Goal: Information Seeking & Learning: Learn about a topic

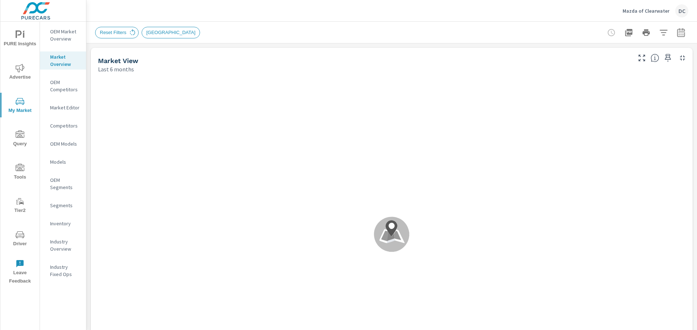
scroll to position [1415, 0]
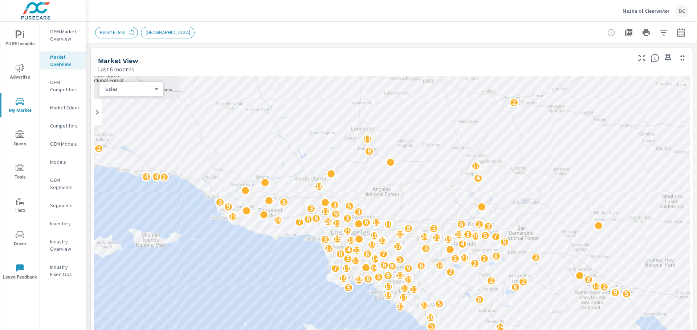
click at [677, 29] on icon "button" at bounding box center [681, 32] width 8 height 9
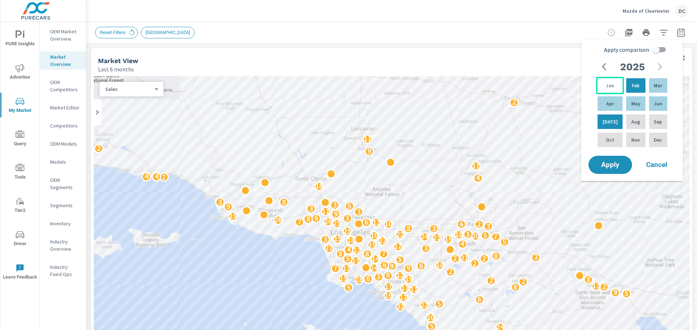
click at [605, 83] on p "Jan" at bounding box center [609, 85] width 8 height 7
click at [633, 107] on div "May" at bounding box center [635, 103] width 22 height 17
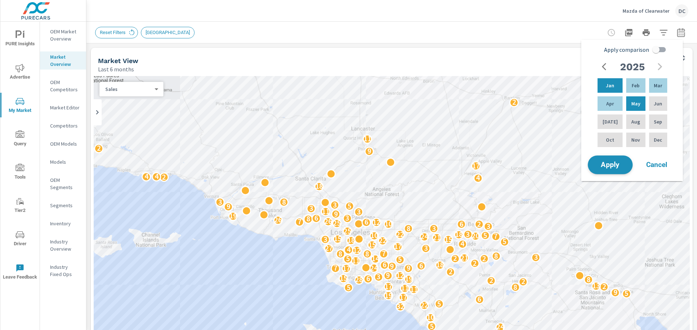
click at [610, 166] on span "Apply" at bounding box center [610, 165] width 30 height 7
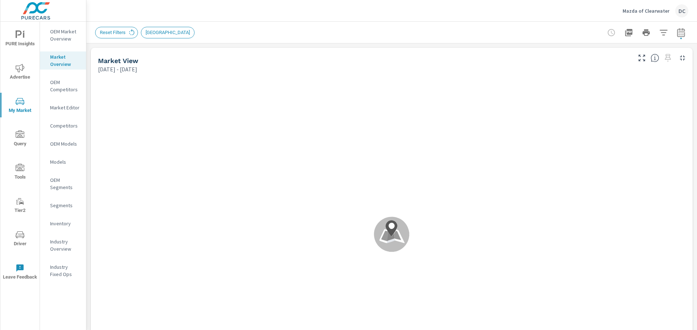
scroll to position [0, 0]
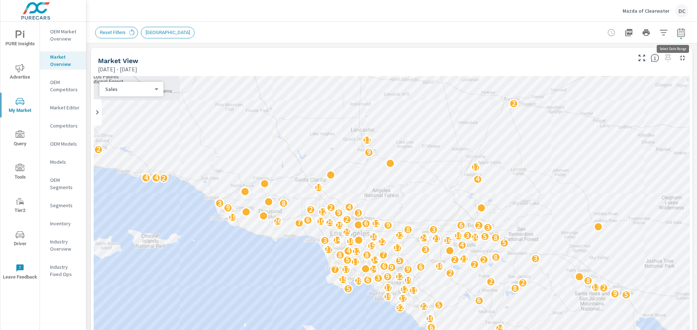
click at [679, 31] on icon "button" at bounding box center [681, 32] width 8 height 9
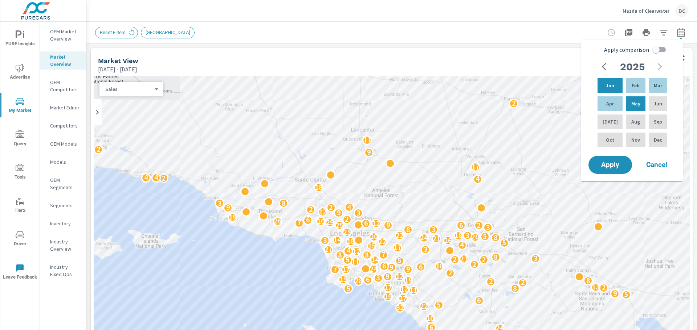
click at [660, 49] on input "Apply comparison" at bounding box center [655, 50] width 41 height 14
checkbox input "true"
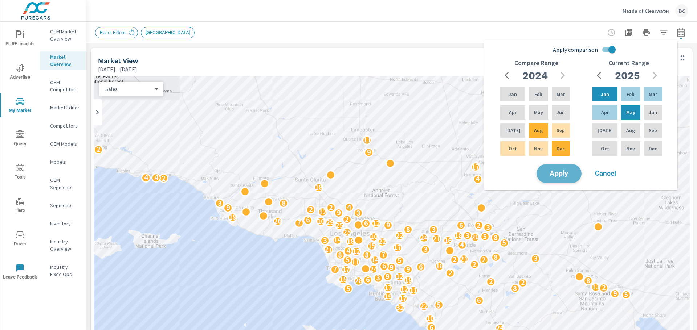
click at [561, 174] on span "Apply" at bounding box center [559, 174] width 30 height 7
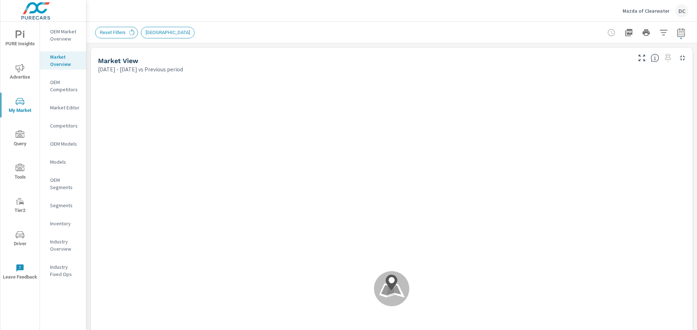
scroll to position [0, 0]
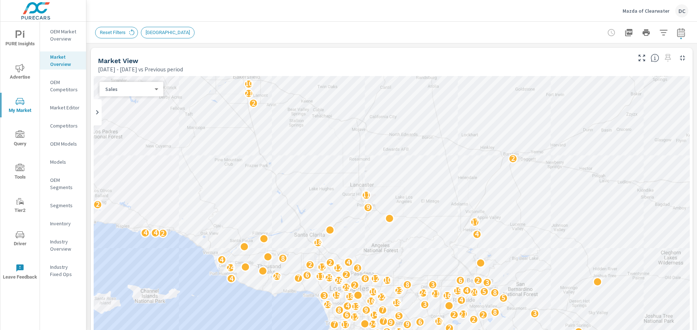
click at [659, 33] on icon "button" at bounding box center [663, 32] width 9 height 9
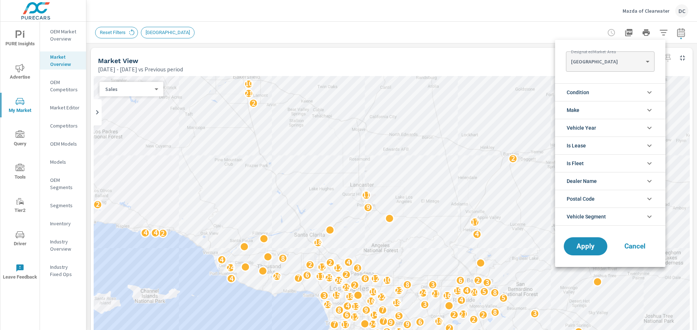
click at [644, 63] on Area "[GEOGRAPHIC_DATA]" at bounding box center [610, 61] width 88 height 15
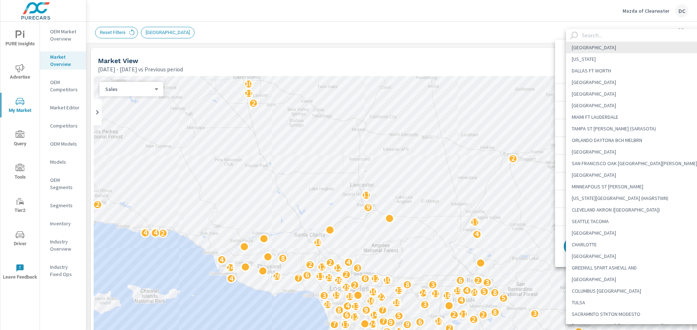
click at [618, 36] on input "text" at bounding box center [644, 35] width 130 height 13
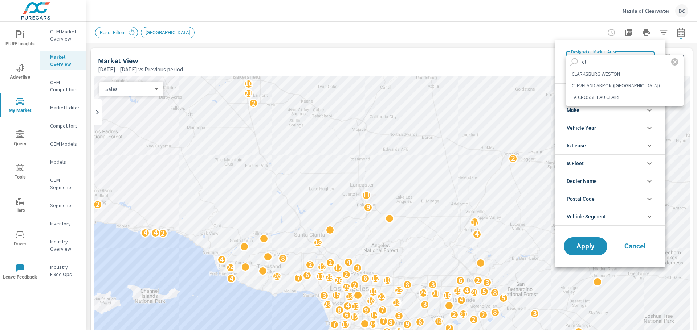
type input "c"
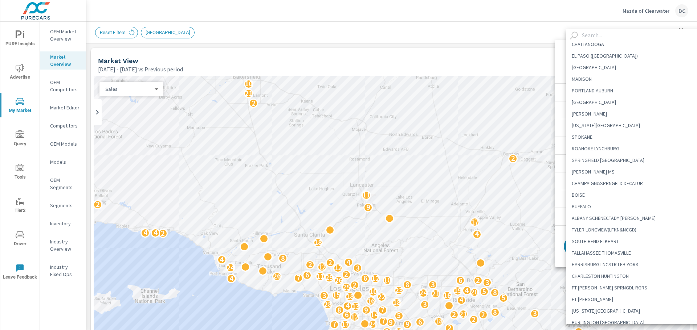
scroll to position [798, 0]
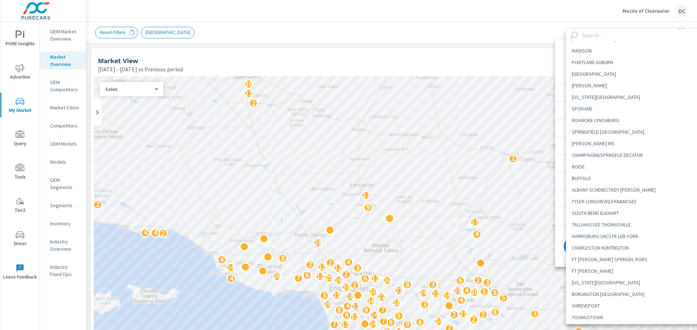
click at [616, 38] on input "text" at bounding box center [644, 35] width 130 height 13
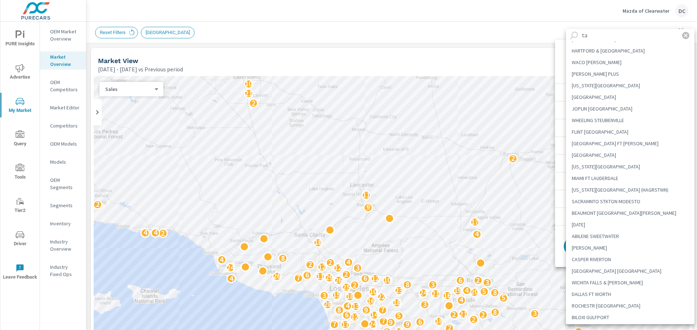
scroll to position [0, 0]
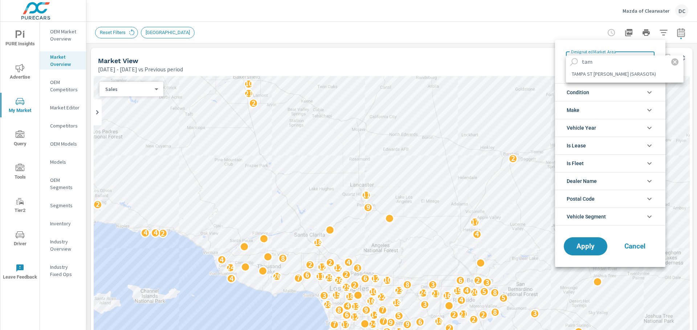
type input "tam"
click at [618, 72] on li "TAMPA ST [PERSON_NAME] (SARASOTA)" at bounding box center [625, 74] width 118 height 12
type Area "TAMPA ST [PERSON_NAME] (SARASOTA)"
click at [600, 91] on li "Condition" at bounding box center [610, 92] width 110 height 18
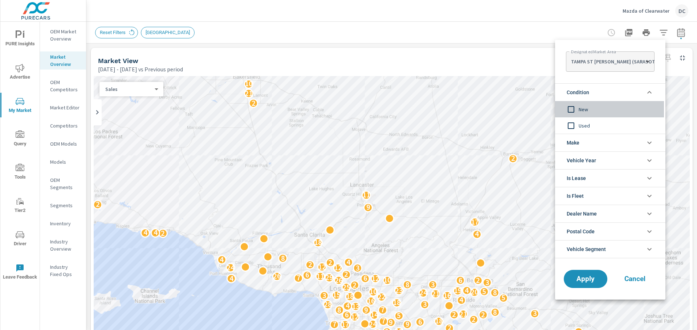
click at [591, 107] on span "New" at bounding box center [617, 109] width 79 height 9
click at [587, 283] on span "Apply" at bounding box center [585, 279] width 30 height 7
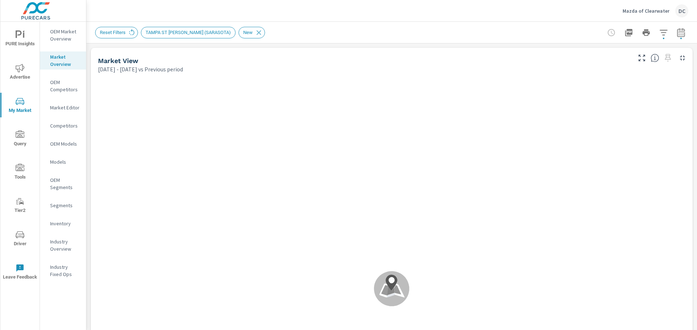
scroll to position [1415, 0]
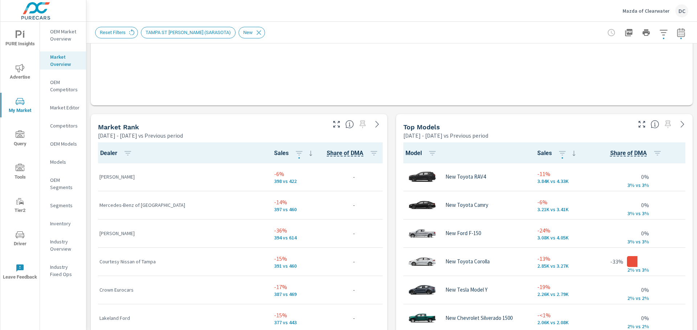
scroll to position [435, 0]
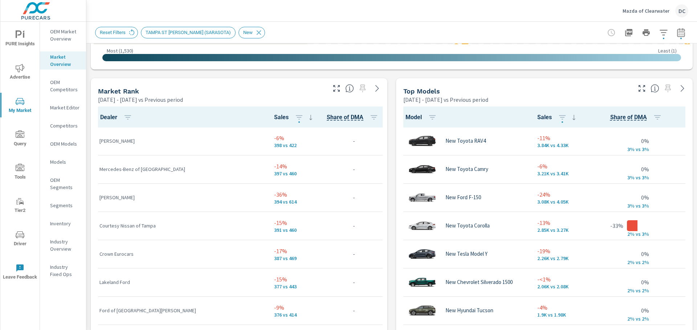
click at [334, 89] on icon "button" at bounding box center [336, 88] width 9 height 9
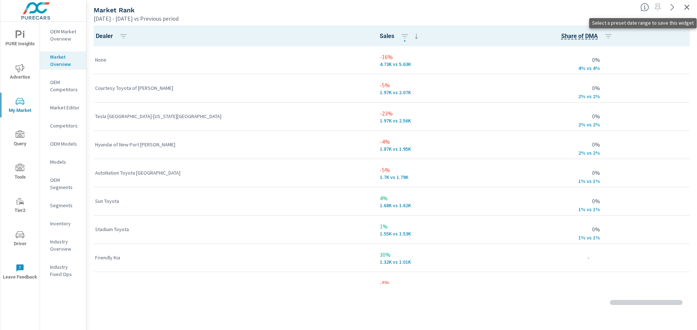
scroll to position [934, 0]
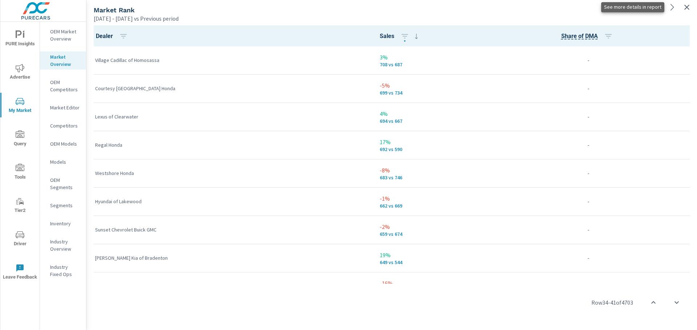
click at [669, 11] on icon at bounding box center [672, 7] width 9 height 9
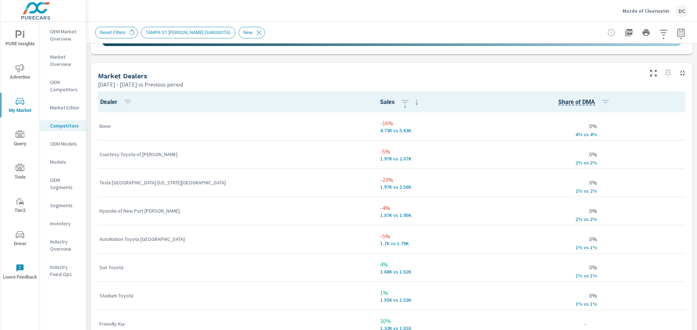
scroll to position [447, 0]
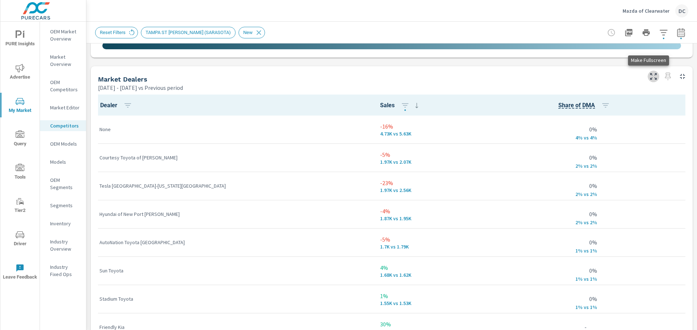
click at [650, 73] on icon "button" at bounding box center [653, 76] width 7 height 7
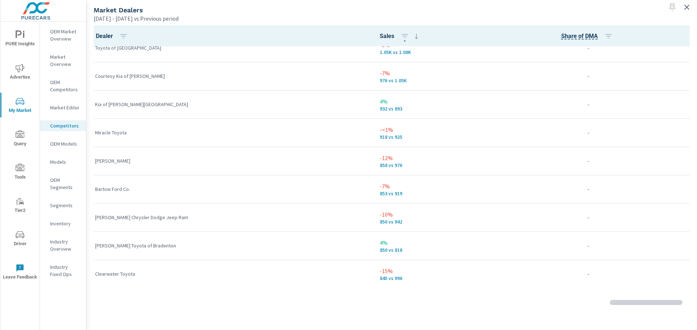
scroll to position [327, 0]
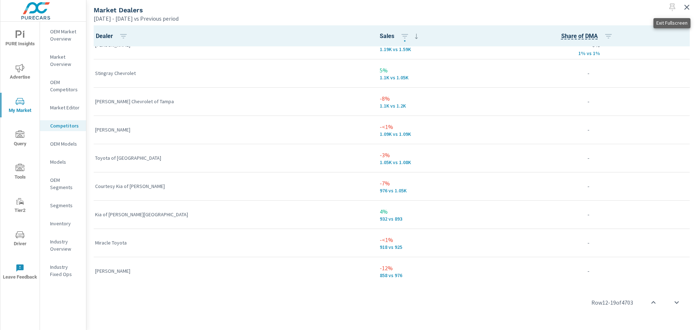
click at [688, 8] on icon "button" at bounding box center [686, 7] width 9 height 9
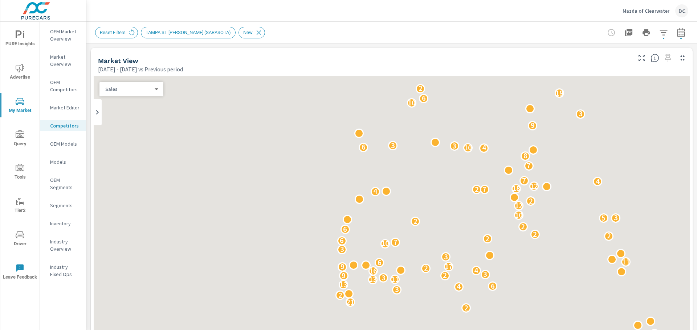
scroll to position [29, 0]
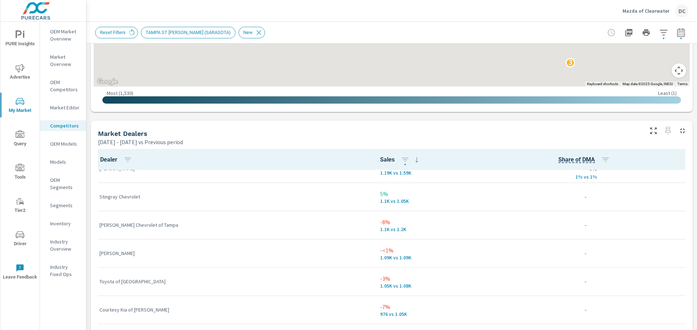
scroll to position [399, 0]
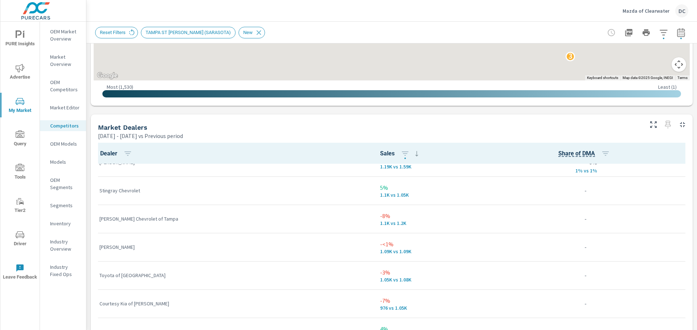
click at [21, 165] on icon "nav menu" at bounding box center [20, 167] width 9 height 7
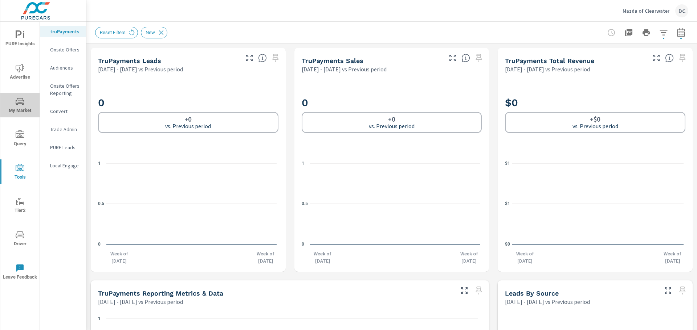
click at [23, 107] on span "My Market" at bounding box center [20, 106] width 35 height 18
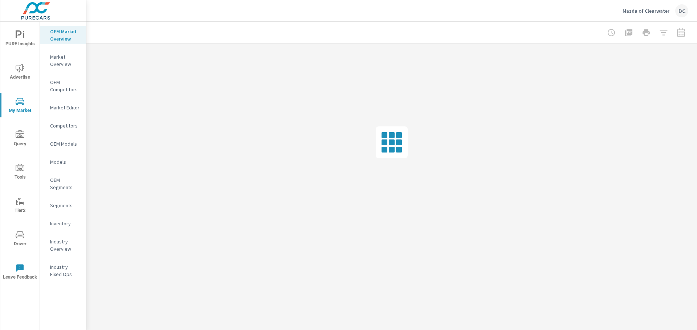
click at [18, 234] on icon "nav menu" at bounding box center [20, 235] width 9 height 9
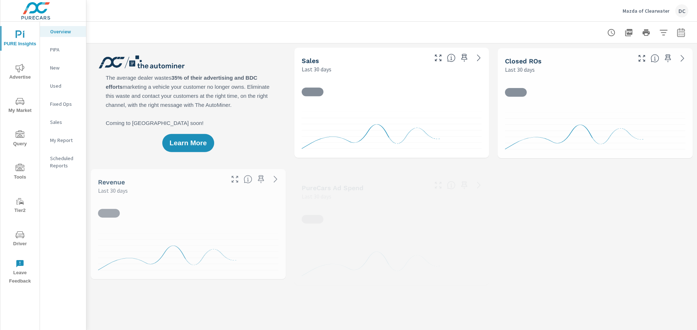
click at [59, 139] on p "My Report" at bounding box center [65, 140] width 30 height 7
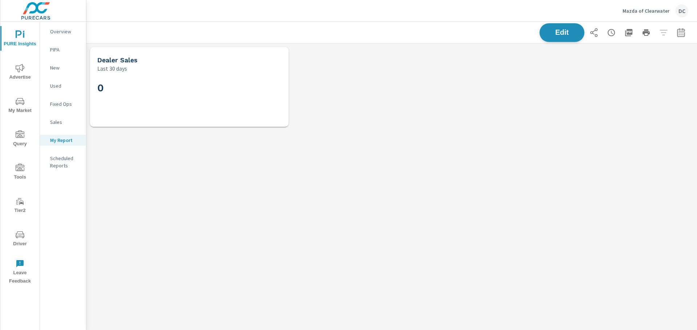
scroll to position [98, 621]
click at [564, 34] on span "Edit" at bounding box center [562, 32] width 30 height 7
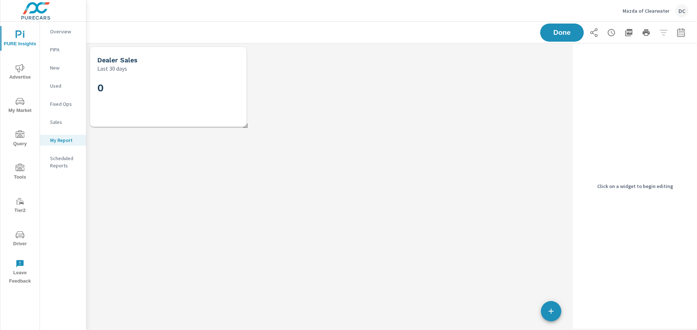
scroll to position [98, 494]
click at [553, 301] on button "button" at bounding box center [551, 311] width 20 height 20
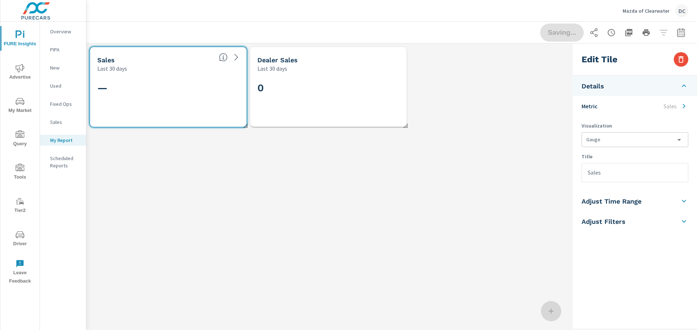
click at [618, 140] on body "PURE Insights Advertise My Market Query Tools Tier2 Driver Leave Feedback Overv…" at bounding box center [348, 165] width 697 height 330
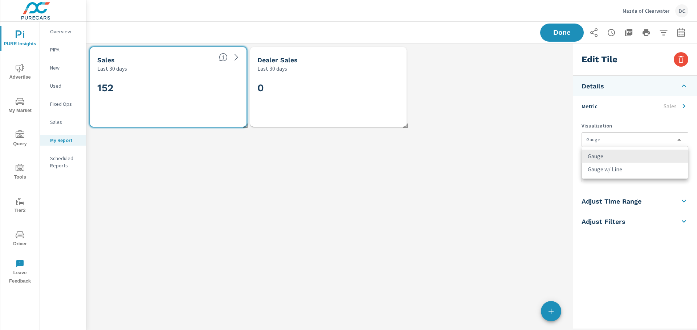
click at [618, 140] on div at bounding box center [348, 165] width 697 height 330
click at [625, 90] on li "Details" at bounding box center [634, 86] width 124 height 20
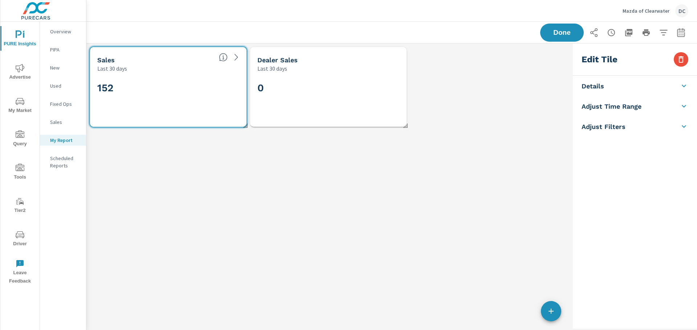
click at [622, 90] on li "Details" at bounding box center [634, 86] width 124 height 20
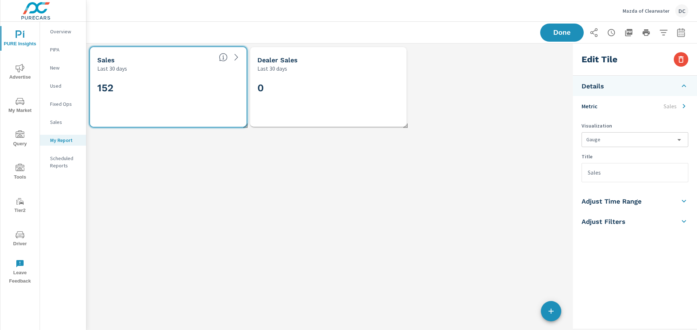
click at [617, 199] on h5 "Adjust Time Range" at bounding box center [611, 201] width 60 height 8
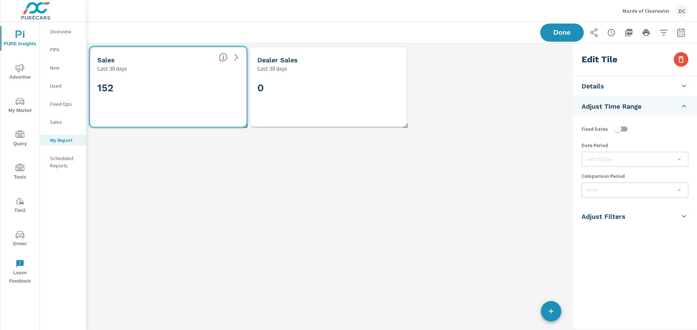
click at [608, 212] on li "Adjust Filters" at bounding box center [634, 216] width 124 height 20
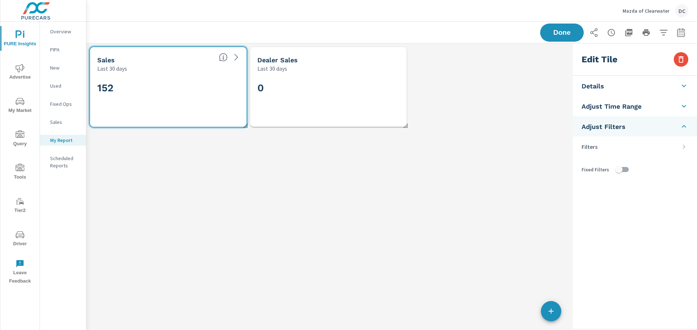
click at [598, 61] on h3 "Edit Tile" at bounding box center [599, 59] width 36 height 12
click at [678, 60] on icon "button" at bounding box center [680, 59] width 9 height 9
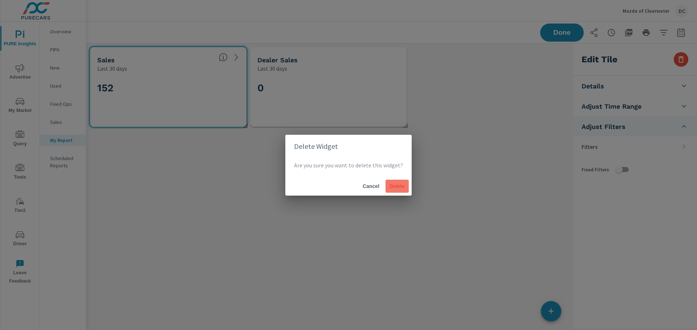
click at [394, 183] on span "Delete" at bounding box center [396, 186] width 17 height 7
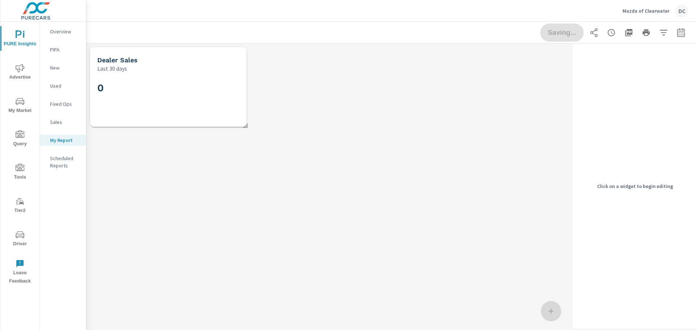
click at [212, 97] on div "0" at bounding box center [168, 100] width 142 height 40
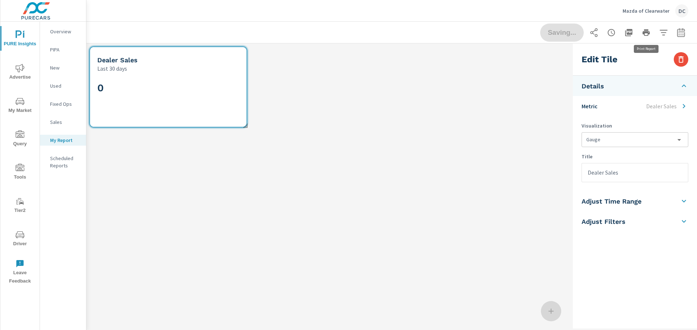
click at [676, 52] on div "Edit Tile" at bounding box center [634, 60] width 124 height 32
click at [679, 59] on icon "button" at bounding box center [680, 59] width 5 height 7
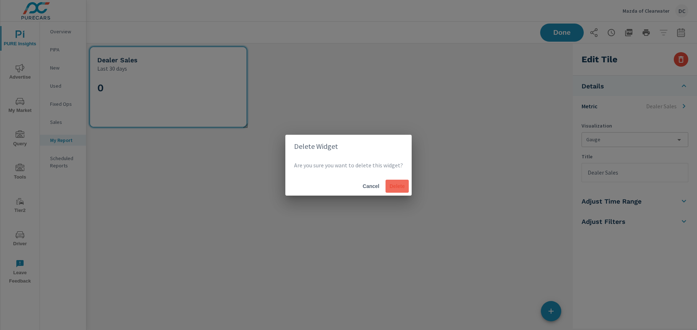
click at [400, 189] on span "Delete" at bounding box center [396, 186] width 17 height 7
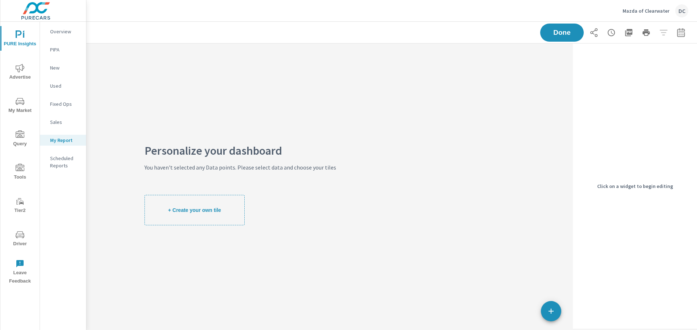
click at [221, 210] on button "+ Create your own tile" at bounding box center [194, 210] width 100 height 30
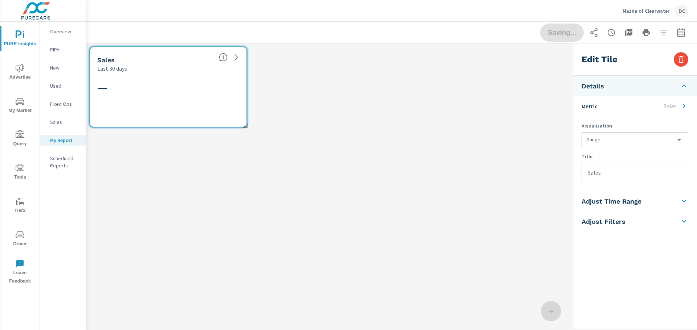
click at [663, 91] on li "Details" at bounding box center [634, 86] width 124 height 20
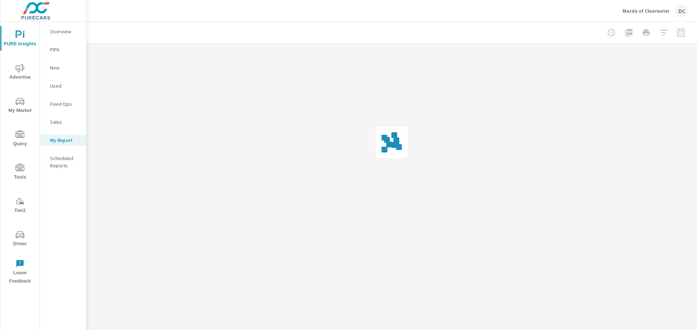
click at [663, 91] on div at bounding box center [391, 143] width 610 height 198
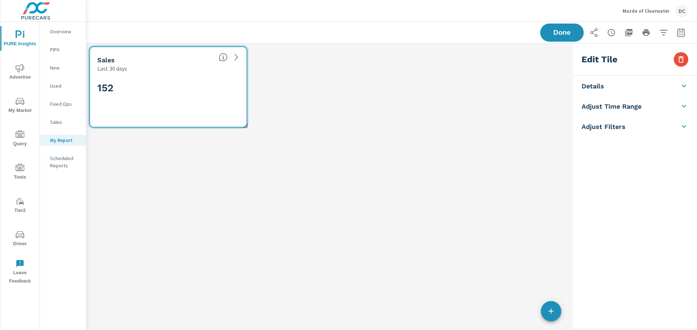
click at [646, 105] on li "Adjust Time Range" at bounding box center [634, 106] width 124 height 20
click at [640, 86] on li "Details" at bounding box center [634, 86] width 124 height 20
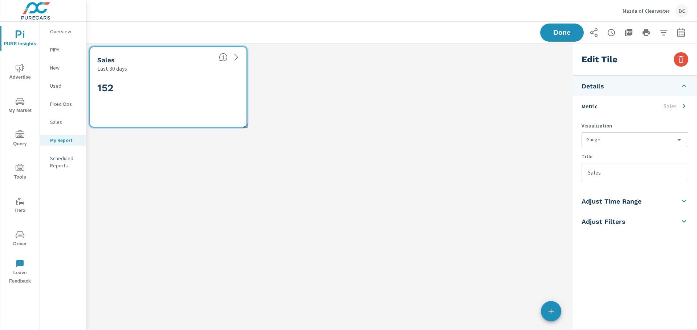
click at [615, 171] on input "Sales" at bounding box center [635, 173] width 106 height 19
click at [608, 222] on h5 "Adjust Filters" at bounding box center [603, 222] width 44 height 8
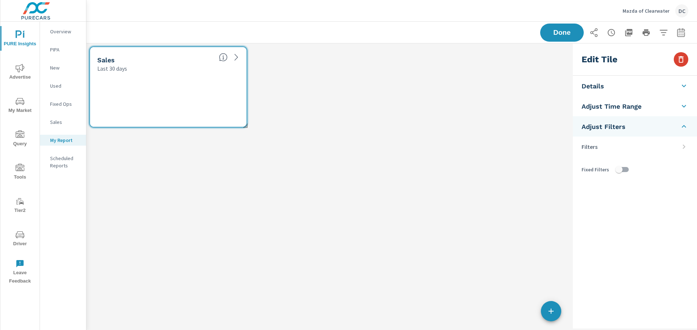
click at [678, 59] on icon "button" at bounding box center [680, 59] width 5 height 7
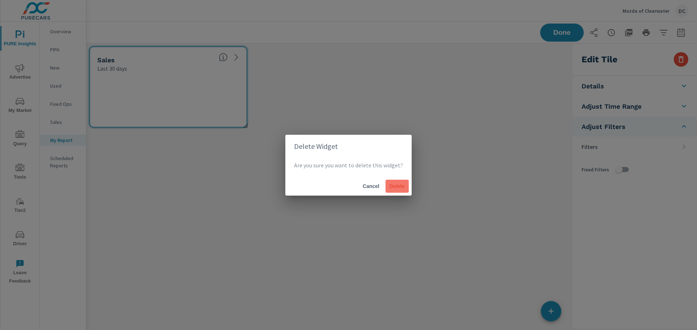
click at [396, 188] on span "Delete" at bounding box center [396, 186] width 17 height 7
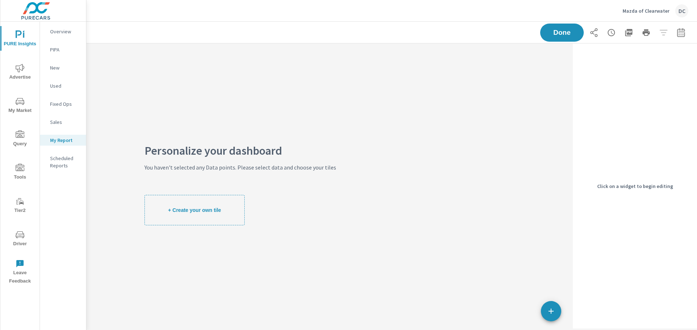
click at [197, 213] on span "+ Create your own tile" at bounding box center [194, 210] width 53 height 7
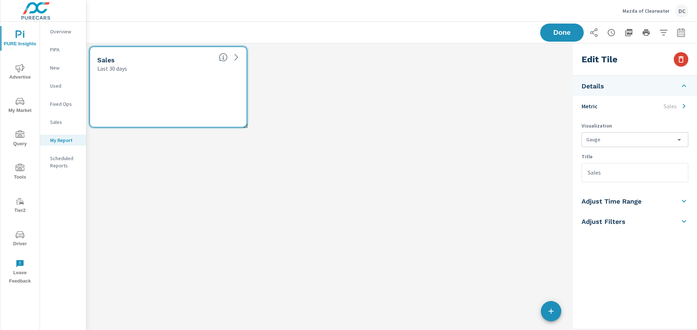
click at [676, 63] on button "button" at bounding box center [680, 59] width 15 height 15
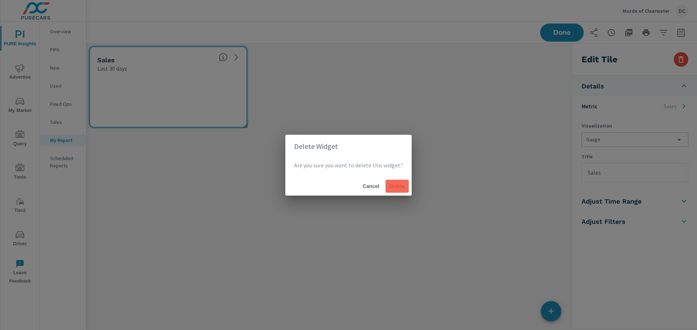
click at [391, 181] on button "Delete" at bounding box center [396, 186] width 23 height 13
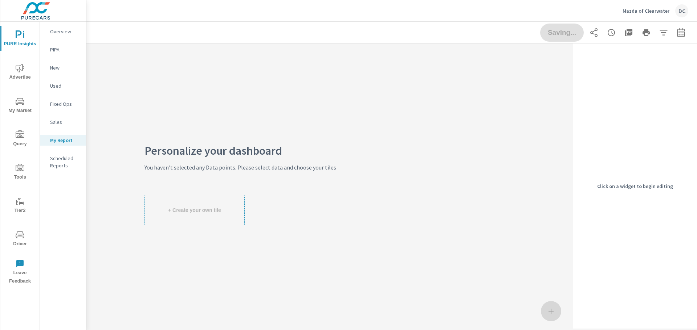
click at [547, 309] on div at bounding box center [551, 311] width 20 height 20
click at [551, 315] on icon "button" at bounding box center [550, 311] width 9 height 9
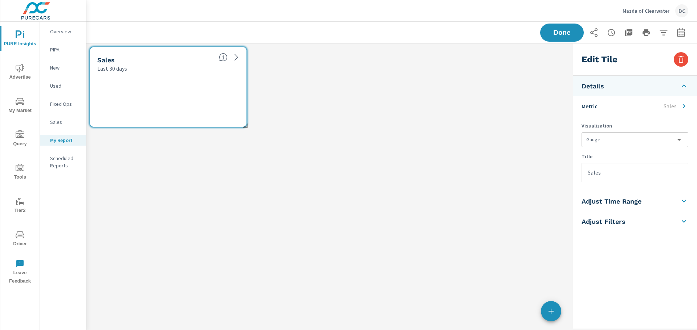
click at [645, 108] on li "Metric Sales" at bounding box center [634, 106] width 124 height 20
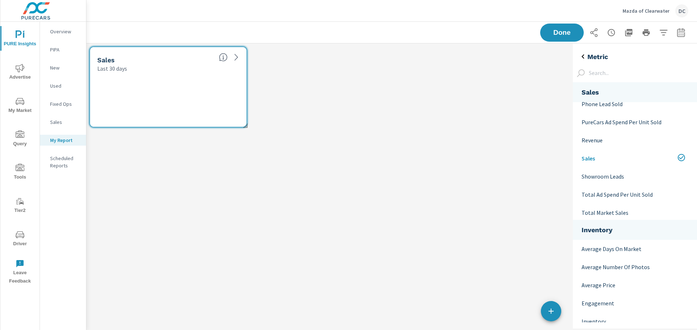
scroll to position [263, 0]
click at [626, 209] on p "Total Market Sales" at bounding box center [633, 211] width 104 height 9
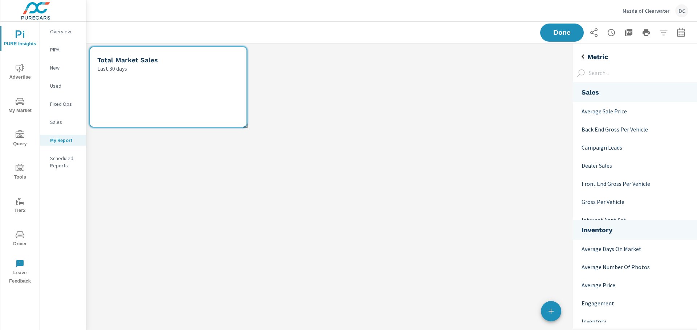
click at [23, 67] on icon "nav menu" at bounding box center [20, 68] width 9 height 9
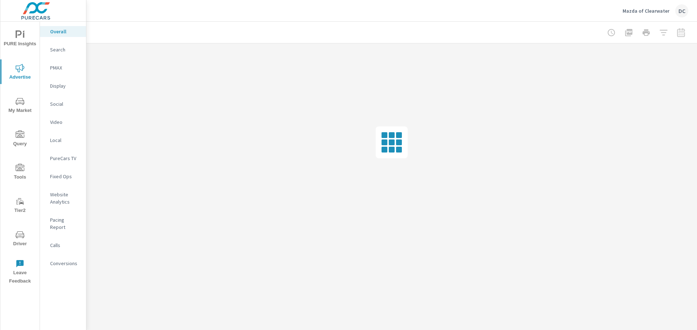
click at [20, 102] on icon "nav menu" at bounding box center [20, 102] width 4 height 0
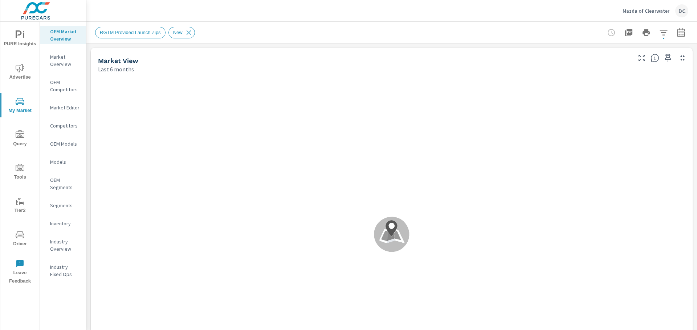
scroll to position [142, 0]
